Goal: Task Accomplishment & Management: Complete application form

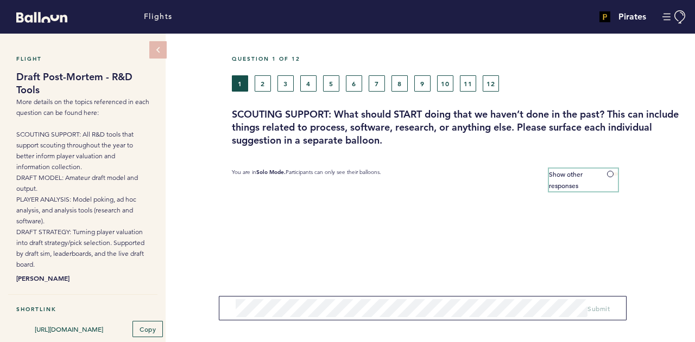
click at [615, 175] on label "Show other responses" at bounding box center [583, 180] width 69 height 23
click at [0, 0] on input "Show other responses" at bounding box center [0, 0] width 0 height 0
click at [615, 175] on span at bounding box center [612, 174] width 11 height 3
click at [0, 0] on input "Hide other responses" at bounding box center [0, 0] width 0 height 0
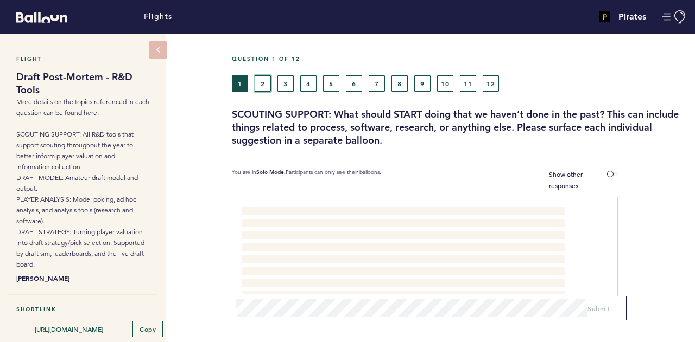
click at [264, 82] on button "2" at bounding box center [263, 83] width 16 height 16
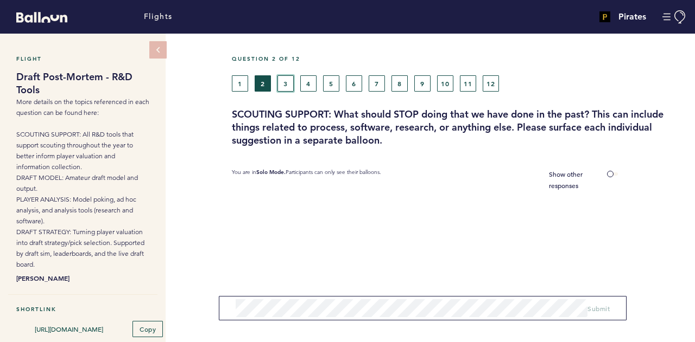
click at [281, 88] on button "3" at bounding box center [285, 83] width 16 height 16
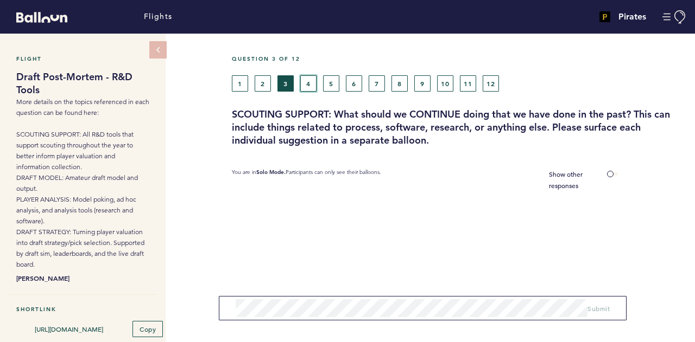
click at [308, 82] on button "4" at bounding box center [308, 83] width 16 height 16
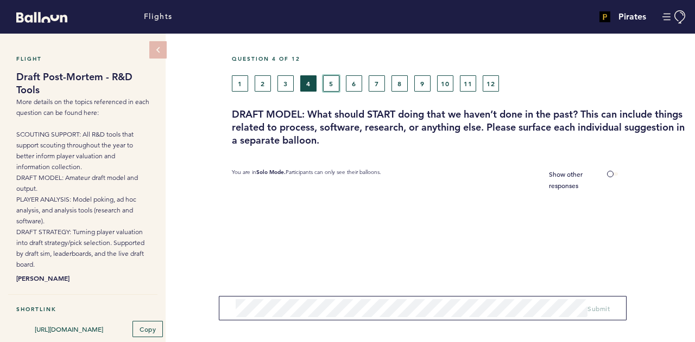
click at [329, 85] on button "5" at bounding box center [331, 83] width 16 height 16
click at [358, 85] on button "6" at bounding box center [354, 83] width 16 height 16
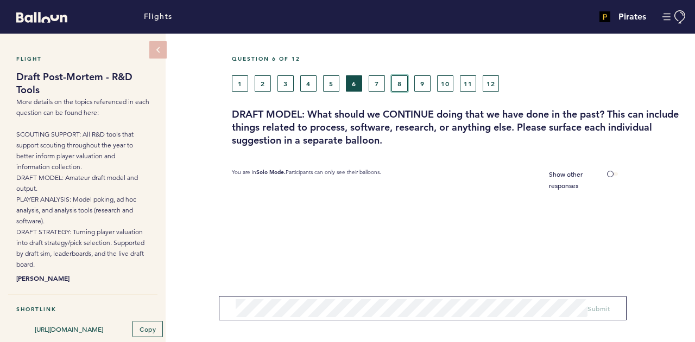
click at [391, 83] on button "8" at bounding box center [399, 83] width 16 height 16
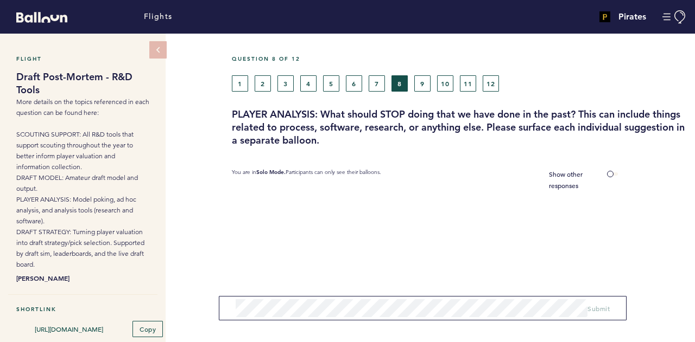
click at [384, 81] on div "1 2 3 4 5 6 7 8 9 10 11 12" at bounding box center [400, 83] width 337 height 16
click at [276, 342] on div "Question 8 of 12 1 2 3 4 5 6 7 8 9 10 11 12 PLAYER ANALYSIS: What should STOP d…" at bounding box center [463, 325] width 463 height 583
